Goal: Complete application form

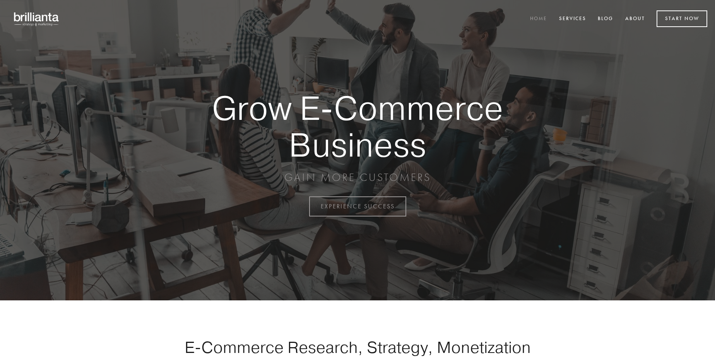
scroll to position [2028, 0]
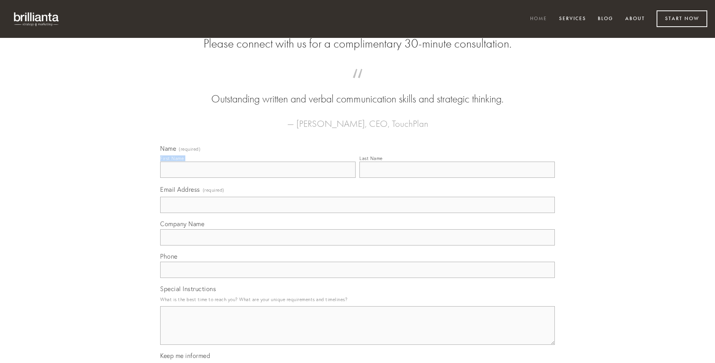
type input "[PERSON_NAME]"
click at [457, 178] on input "Last Name" at bounding box center [456, 170] width 195 height 16
type input "[PERSON_NAME]"
click at [357, 213] on input "Email Address (required)" at bounding box center [357, 205] width 395 height 16
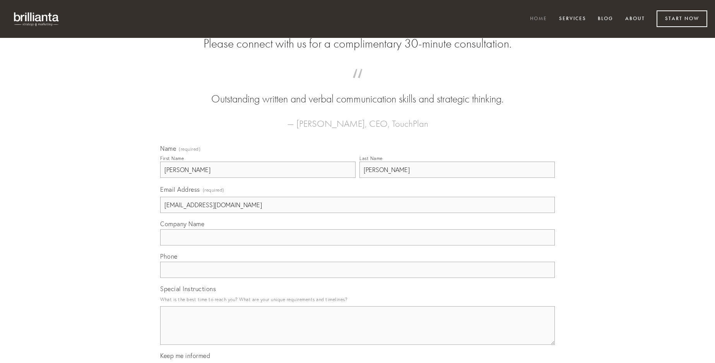
type input "[EMAIL_ADDRESS][DOMAIN_NAME]"
click at [357, 246] on input "Company Name" at bounding box center [357, 237] width 395 height 16
type input "unde"
click at [357, 278] on input "text" at bounding box center [357, 270] width 395 height 16
click at [357, 333] on textarea "Special Instructions" at bounding box center [357, 325] width 395 height 39
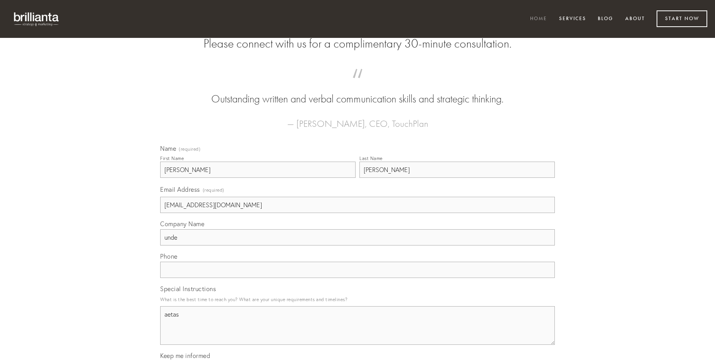
type textarea "aetas"
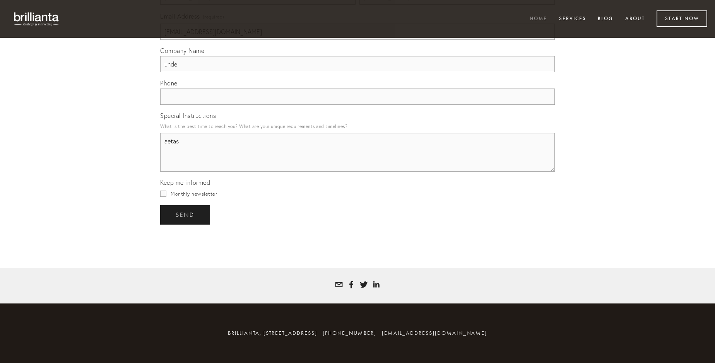
click at [186, 215] on span "send" at bounding box center [185, 215] width 19 height 7
